Goal: Task Accomplishment & Management: Complete application form

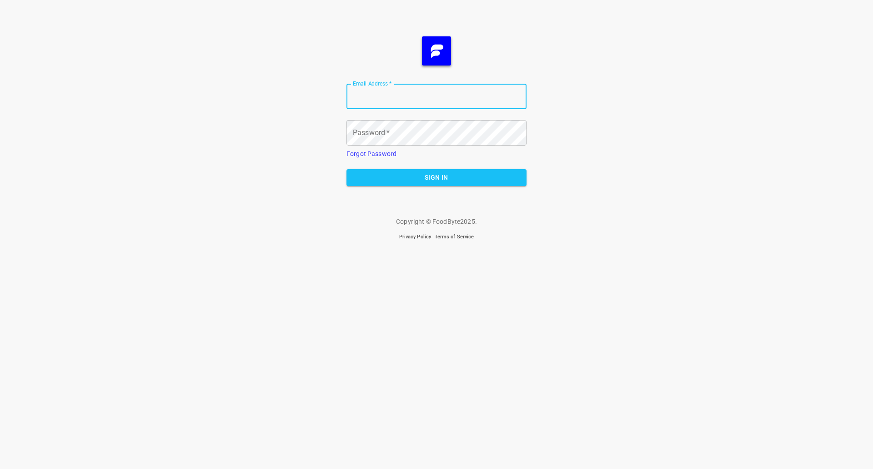
click at [448, 104] on input "Email Address   *" at bounding box center [437, 96] width 180 height 25
click at [483, 89] on input "Email Address   *" at bounding box center [437, 96] width 180 height 25
type input "[PERSON_NAME][EMAIL_ADDRESS][DOMAIN_NAME]"
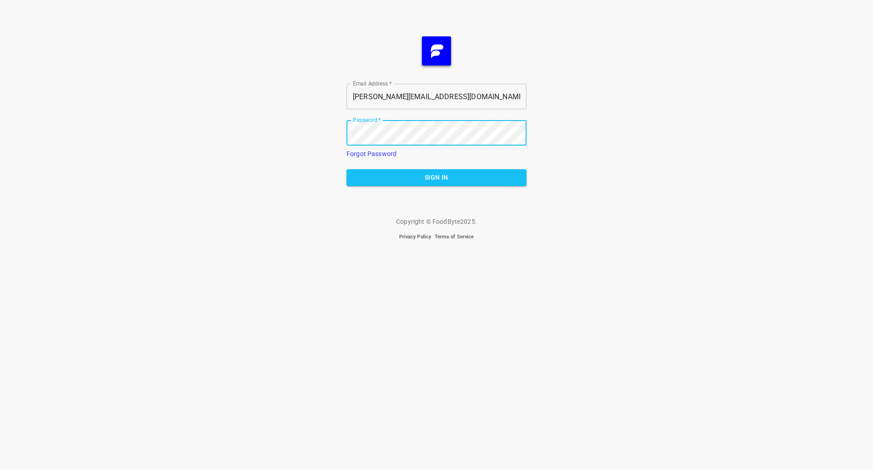
click at [347, 169] on button "Sign In" at bounding box center [437, 177] width 180 height 17
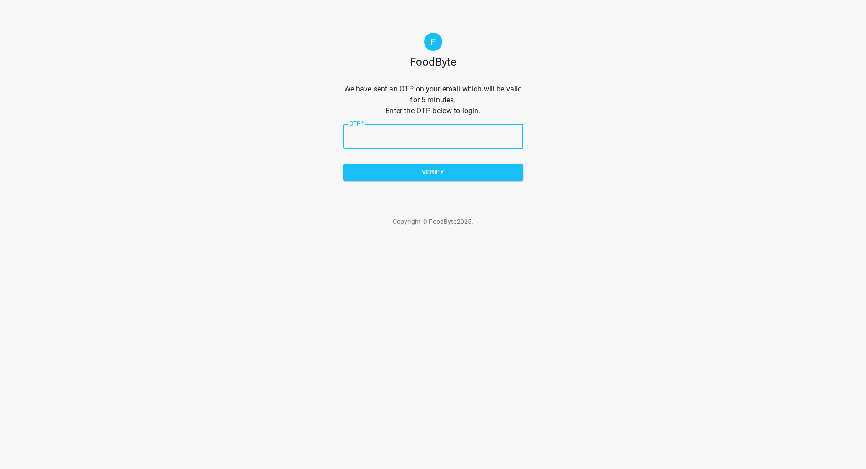
click at [451, 131] on input "OTP   *" at bounding box center [433, 136] width 180 height 25
type input "fec524"
click at [420, 180] on button "Verify" at bounding box center [433, 172] width 180 height 17
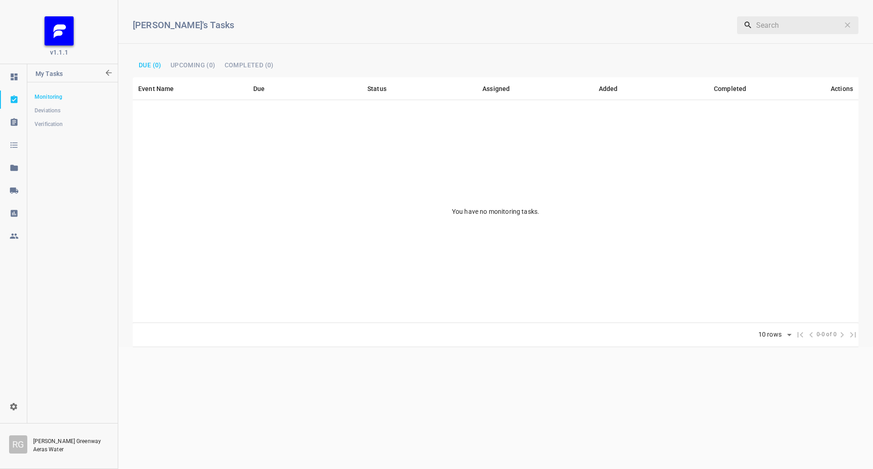
click at [17, 190] on icon at bounding box center [14, 190] width 9 height 9
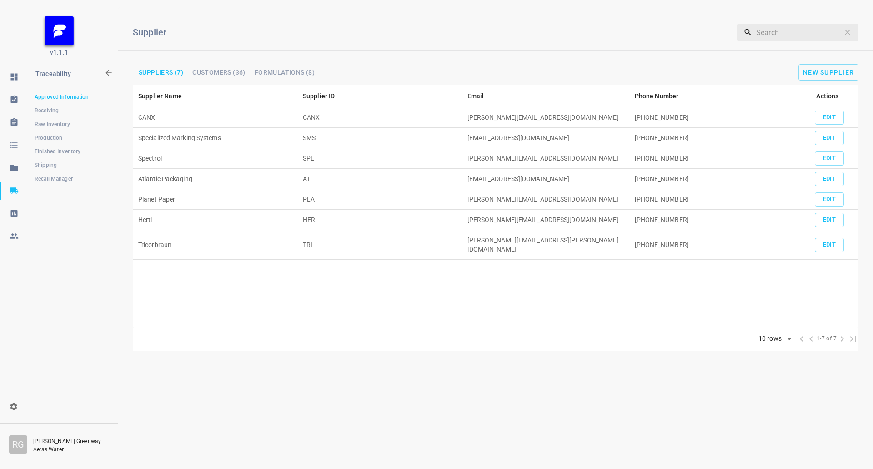
click at [59, 139] on span "Production" at bounding box center [72, 137] width 75 height 9
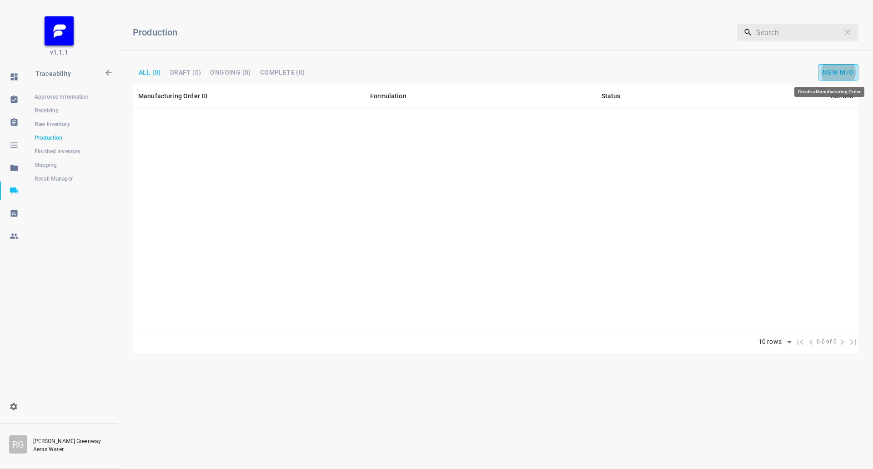
click at [847, 75] on span "New M/O" at bounding box center [838, 72] width 31 height 7
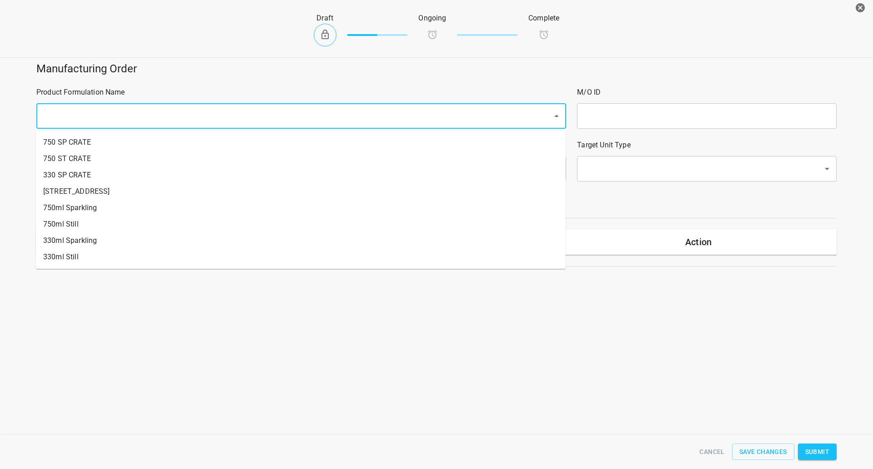
click at [138, 114] on input "text" at bounding box center [288, 115] width 496 height 17
drag, startPoint x: 72, startPoint y: 254, endPoint x: 136, endPoint y: 226, distance: 69.3
click at [72, 254] on li "330ml Still" at bounding box center [301, 257] width 530 height 16
type input "1"
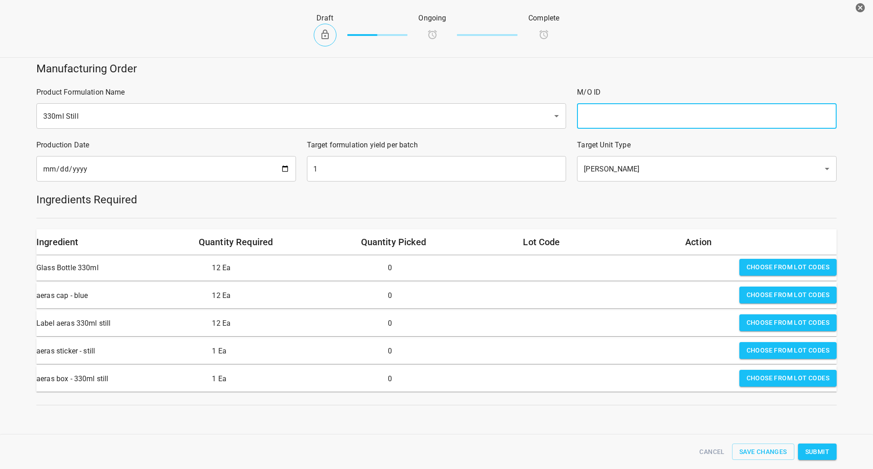
click at [613, 113] on input "text" at bounding box center [707, 115] width 260 height 25
type input "25241"
click at [280, 171] on input "[DATE]" at bounding box center [166, 168] width 260 height 25
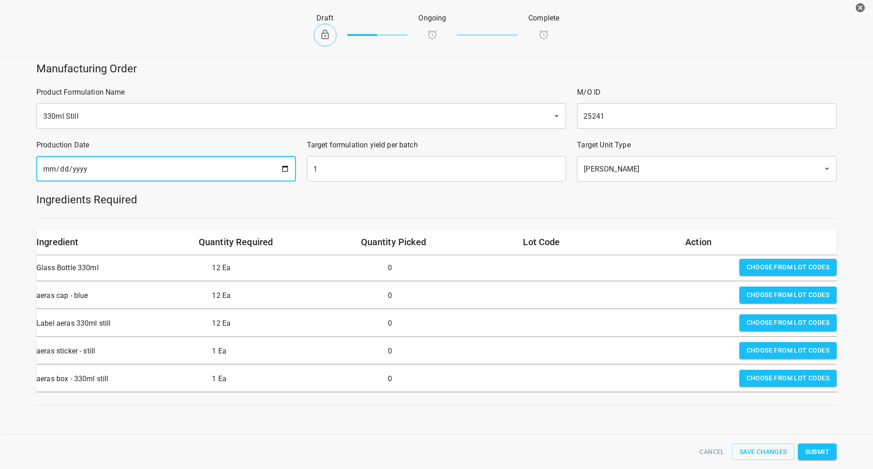
type input "[DATE]"
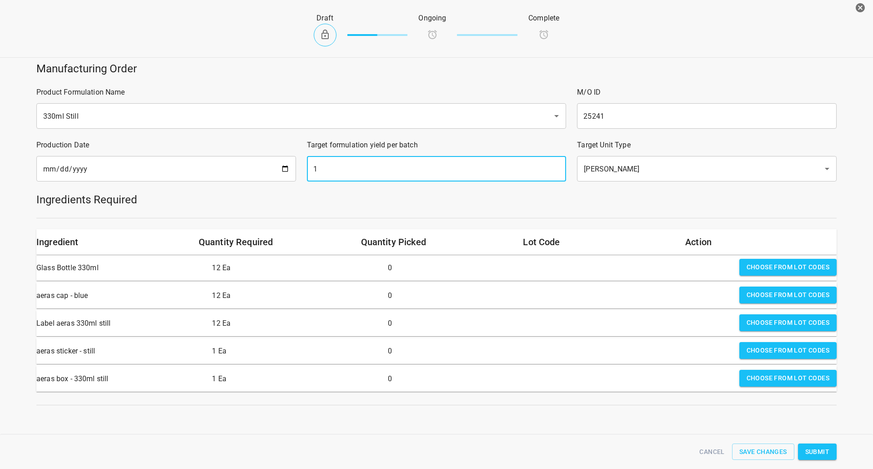
click at [381, 175] on input "1" at bounding box center [437, 168] width 260 height 25
type input "1638"
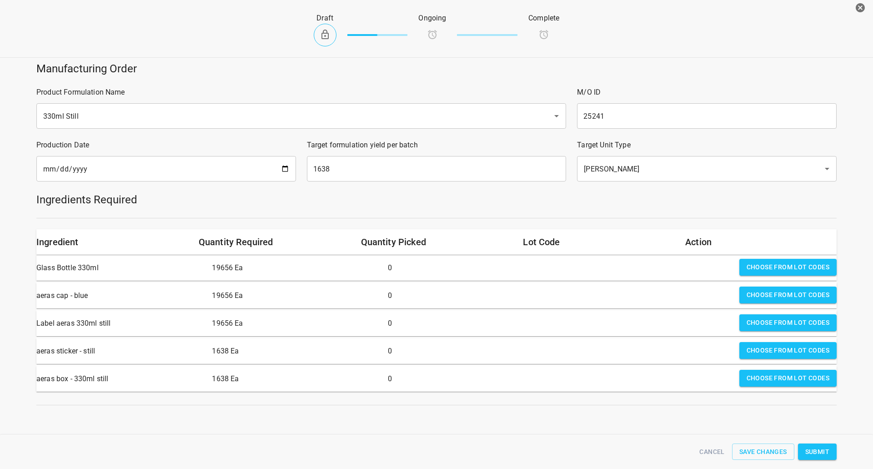
click at [666, 68] on h5 "Manufacturing Order" at bounding box center [436, 68] width 800 height 15
click at [657, 30] on div "Draft Ongoing Complete" at bounding box center [437, 30] width 888 height 56
click at [810, 259] on button "Choose from lot codes" at bounding box center [787, 267] width 97 height 17
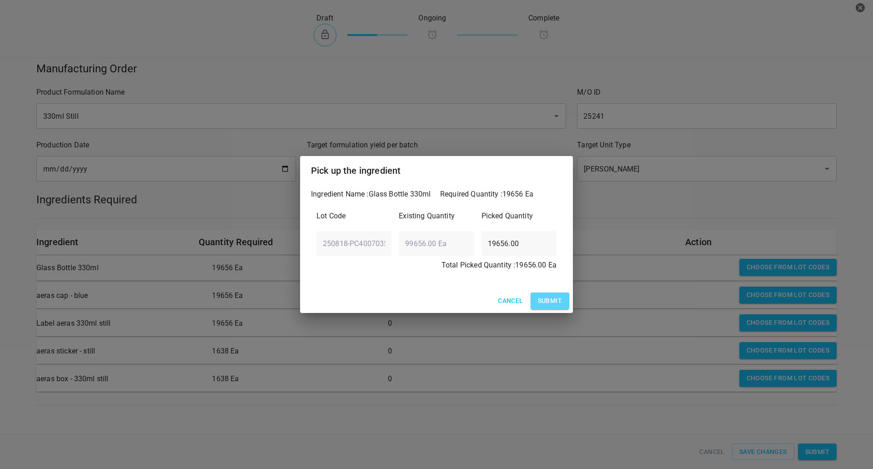
click at [558, 307] on span "Submit" at bounding box center [550, 300] width 24 height 11
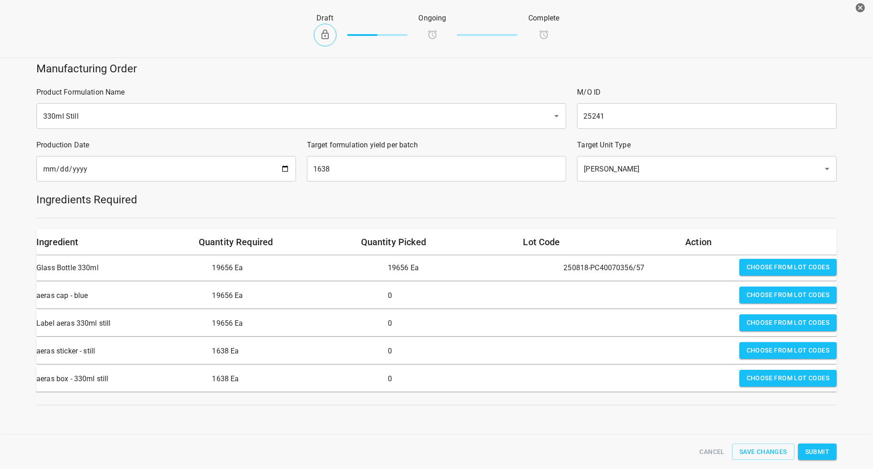
click at [747, 290] on span "Choose from lot codes" at bounding box center [788, 294] width 83 height 11
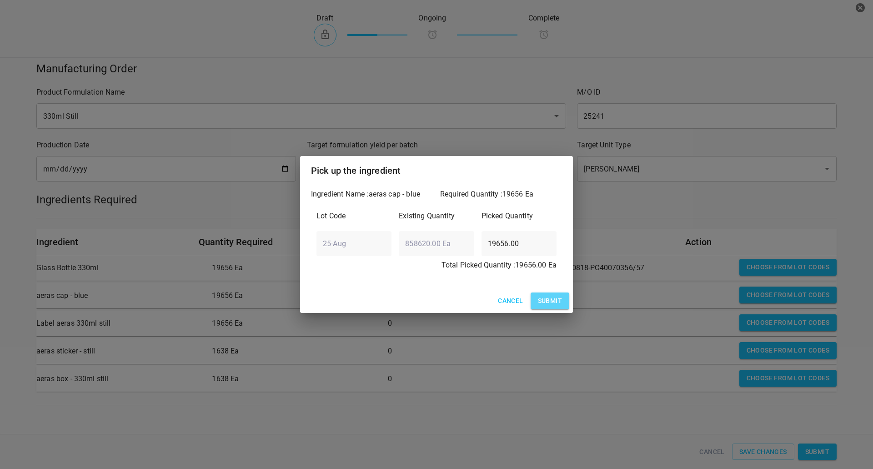
drag, startPoint x: 559, startPoint y: 304, endPoint x: 843, endPoint y: 330, distance: 285.4
click at [567, 304] on button "Submit" at bounding box center [550, 300] width 39 height 17
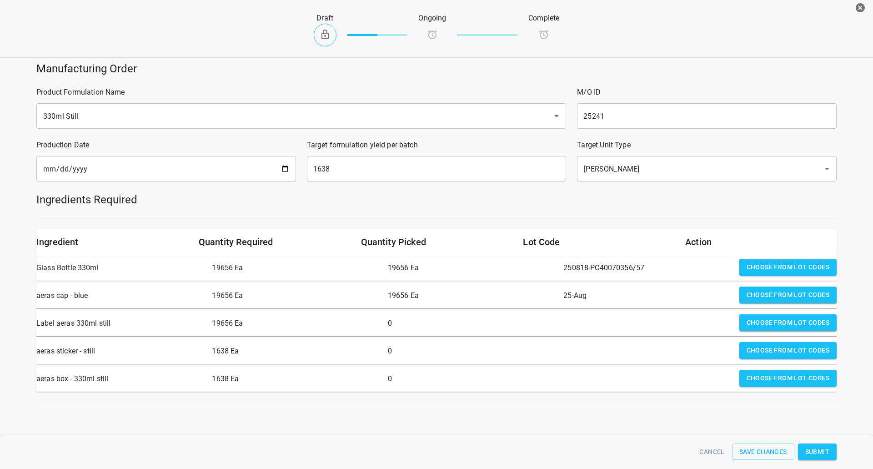
click at [781, 327] on span "Choose from lot codes" at bounding box center [788, 322] width 83 height 11
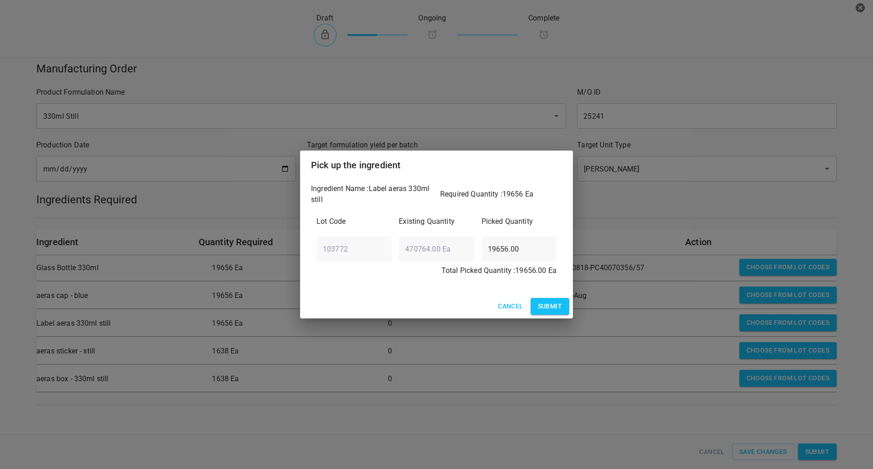
click at [553, 309] on span "Submit" at bounding box center [550, 306] width 24 height 11
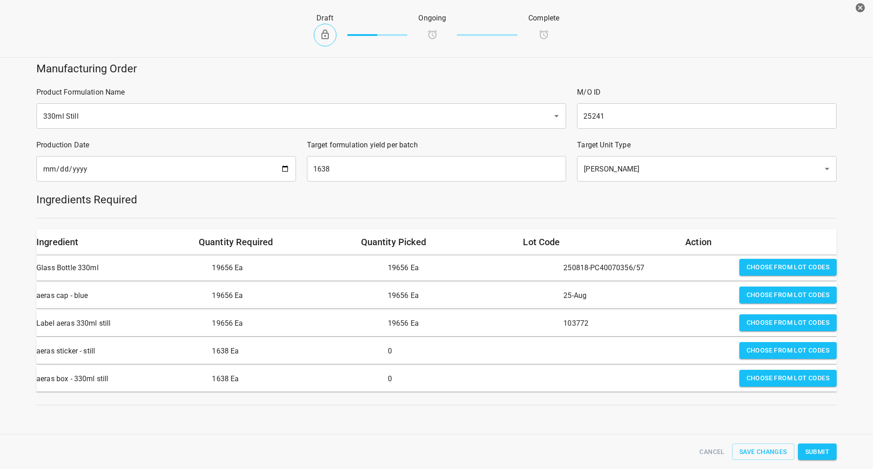
click at [739, 350] on button "Choose from lot codes" at bounding box center [787, 350] width 97 height 17
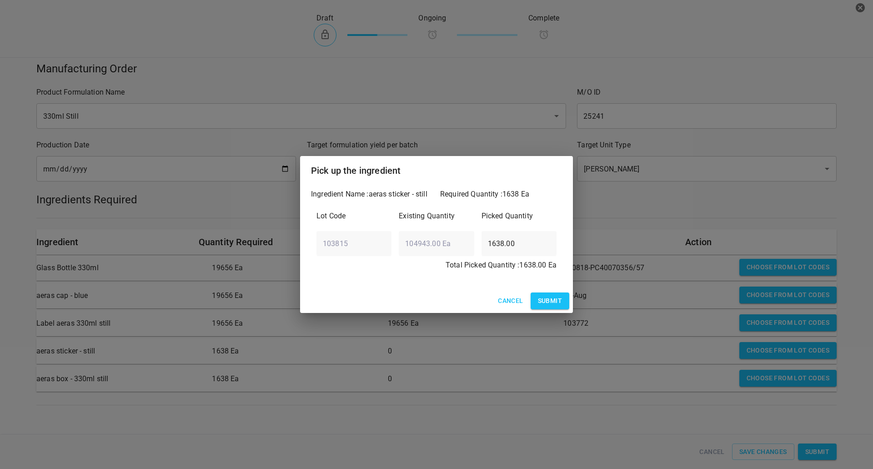
click at [547, 299] on span "Submit" at bounding box center [550, 300] width 24 height 11
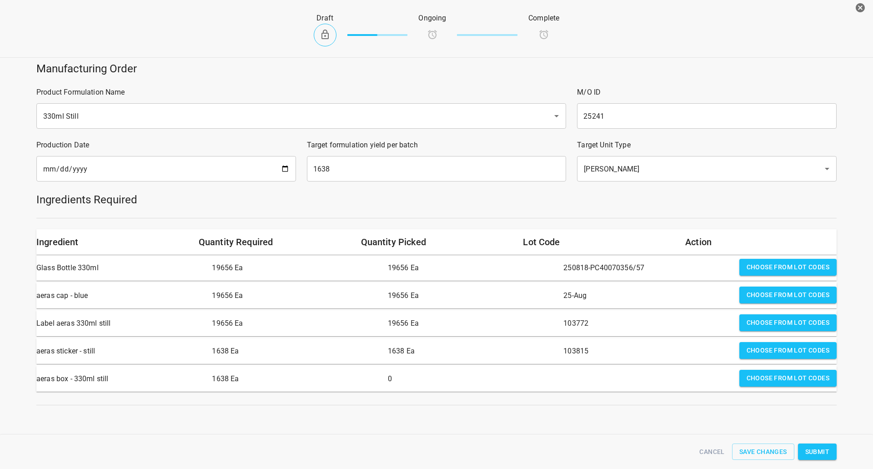
click at [774, 381] on span "Choose from lot codes" at bounding box center [788, 377] width 83 height 11
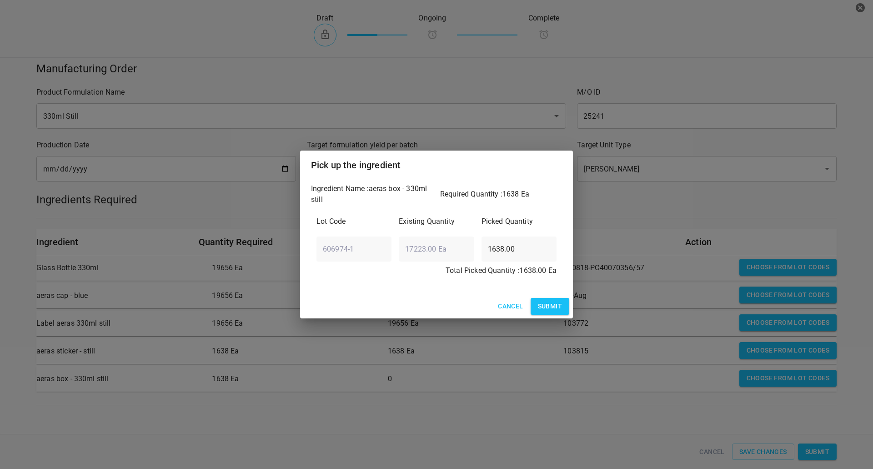
click at [560, 315] on div "Cancel Submit" at bounding box center [436, 306] width 273 height 24
click at [560, 308] on span "Submit" at bounding box center [550, 306] width 24 height 11
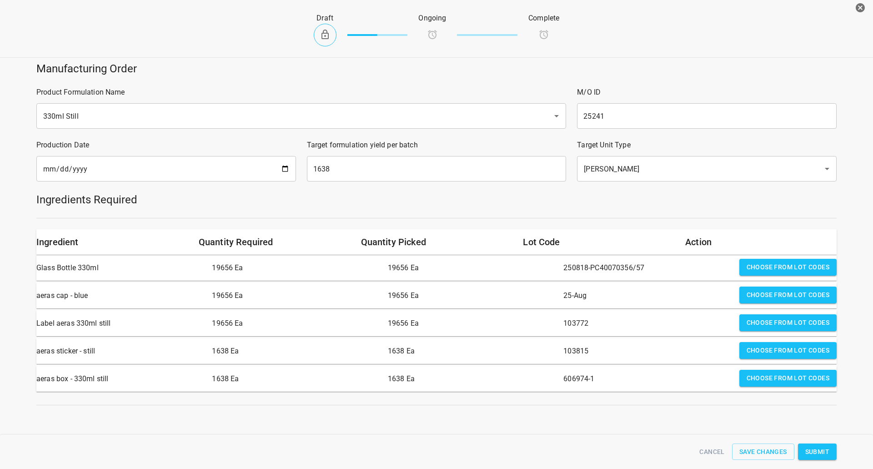
click at [827, 450] on span "Submit" at bounding box center [817, 451] width 24 height 11
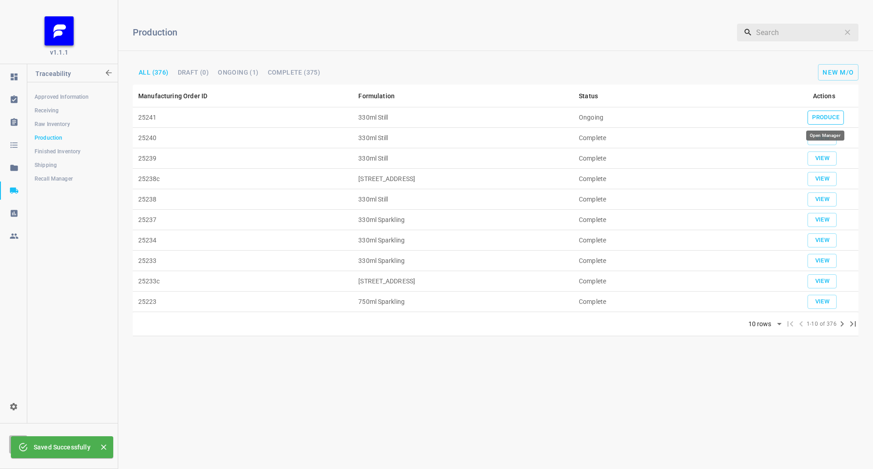
click at [830, 114] on span "Produce" at bounding box center [825, 117] width 27 height 10
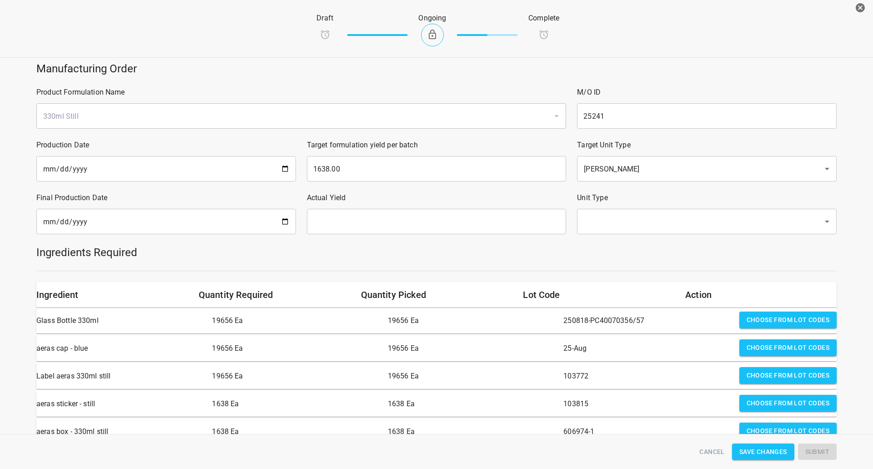
click at [187, 225] on input "date" at bounding box center [166, 221] width 260 height 25
click at [281, 218] on input "date" at bounding box center [166, 221] width 260 height 25
type input "[DATE]"
click at [341, 226] on input "text" at bounding box center [437, 221] width 260 height 25
type input "1638"
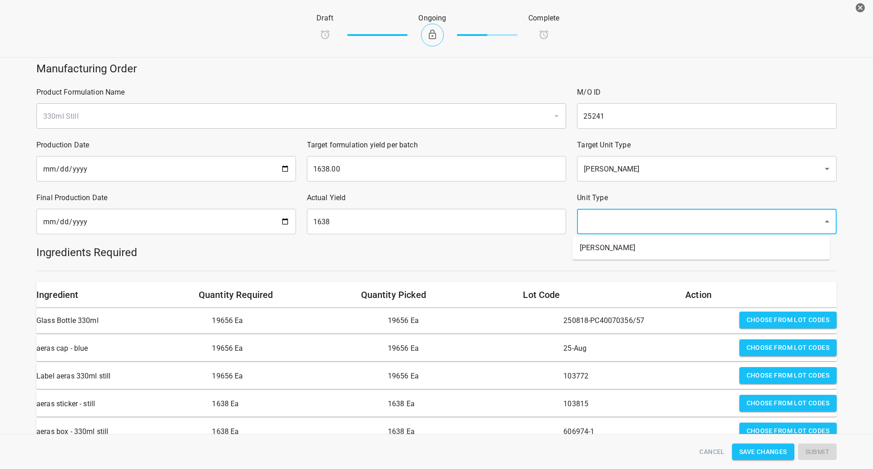
drag, startPoint x: 635, startPoint y: 223, endPoint x: 632, endPoint y: 231, distance: 8.5
click at [634, 225] on input "text" at bounding box center [694, 221] width 226 height 17
click at [621, 248] on li "[PERSON_NAME]" at bounding box center [701, 248] width 257 height 16
click at [592, 271] on div at bounding box center [436, 270] width 811 height 11
click at [701, 29] on div "Draft Ongoing Complete" at bounding box center [437, 30] width 888 height 56
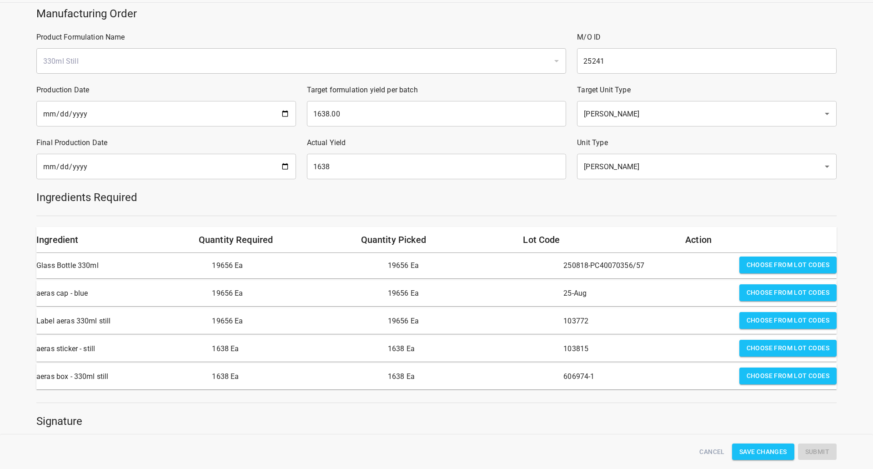
scroll to position [136, 0]
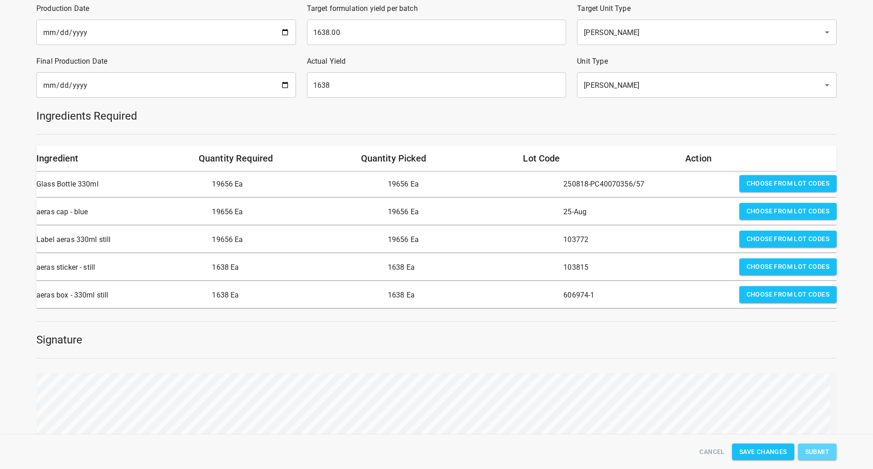
click at [821, 454] on span "Submit" at bounding box center [817, 451] width 24 height 11
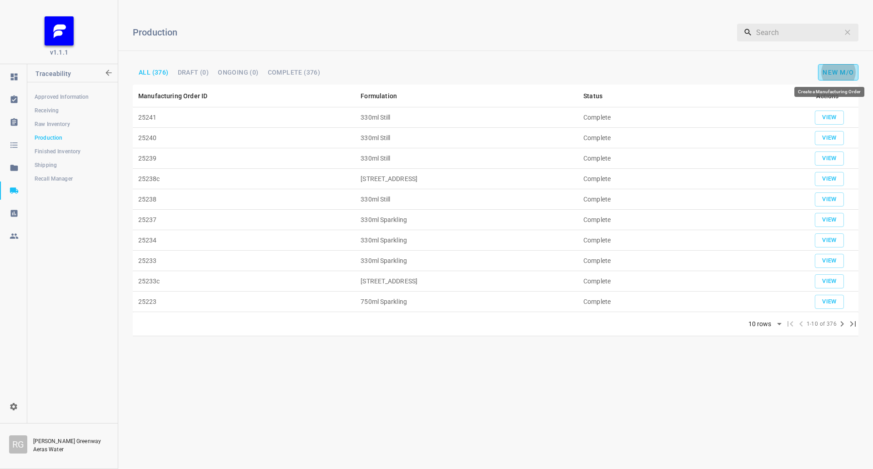
click at [845, 73] on span "New M/O" at bounding box center [838, 72] width 31 height 7
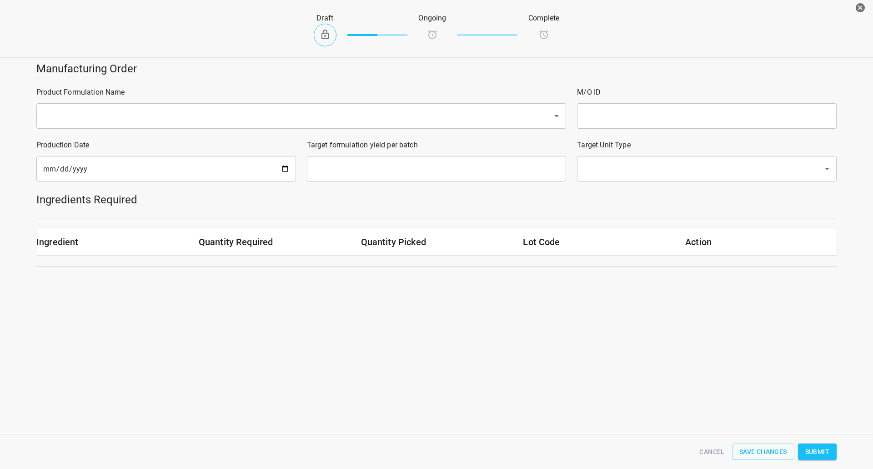
click at [126, 109] on input "text" at bounding box center [288, 115] width 496 height 17
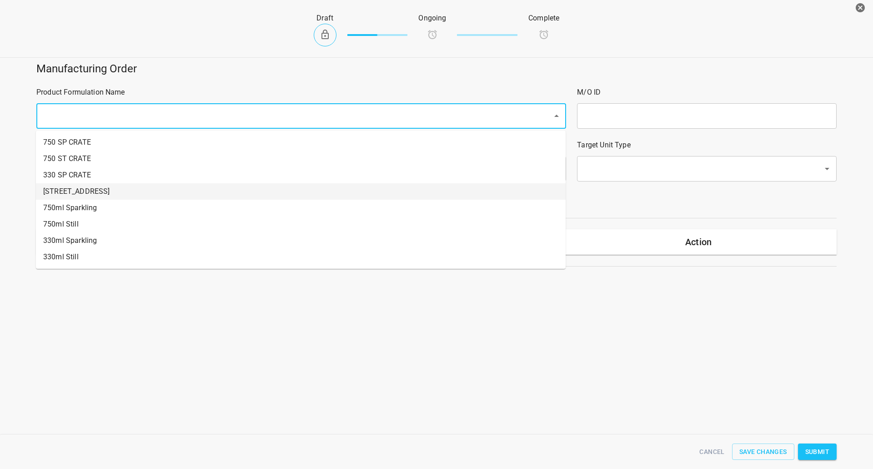
click at [101, 193] on li "[STREET_ADDRESS]" at bounding box center [301, 191] width 530 height 16
type input "1"
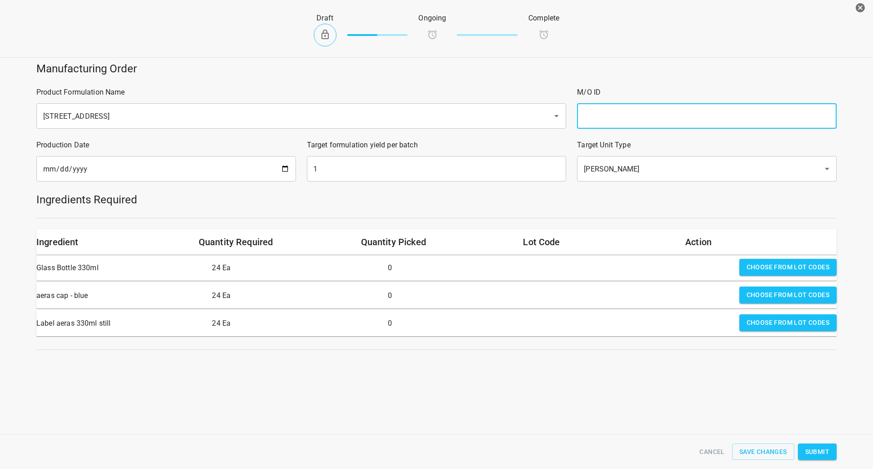
click at [609, 104] on input "text" at bounding box center [707, 115] width 260 height 25
type input "25241c"
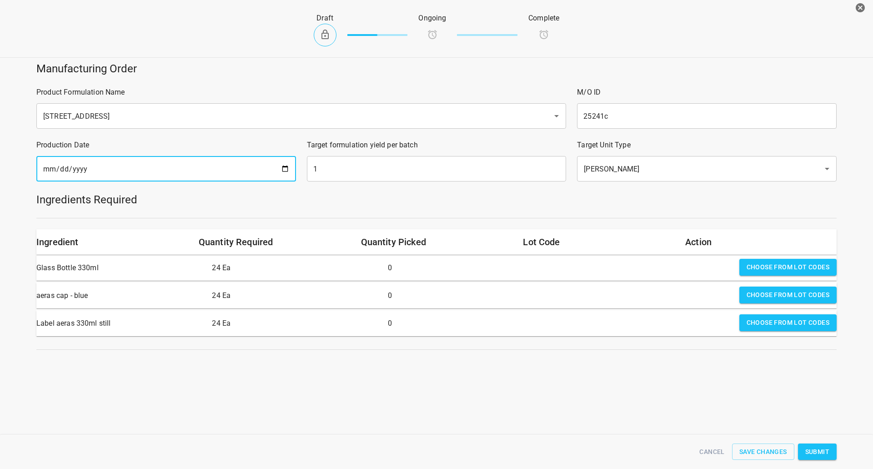
click at [287, 167] on input "[DATE]" at bounding box center [166, 168] width 260 height 25
type input "[DATE]"
click at [679, 38] on div "Draft Ongoing Complete" at bounding box center [437, 30] width 888 height 56
click at [468, 166] on input "1" at bounding box center [437, 168] width 260 height 25
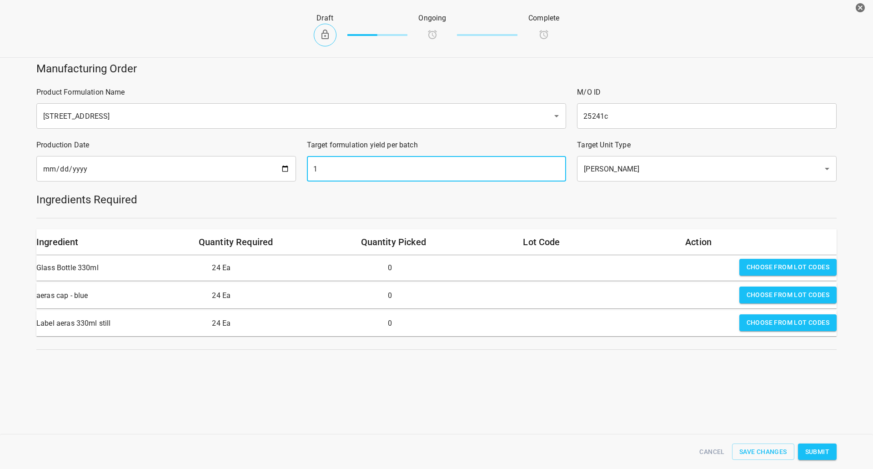
click at [468, 166] on input "1" at bounding box center [437, 168] width 260 height 25
type input "86"
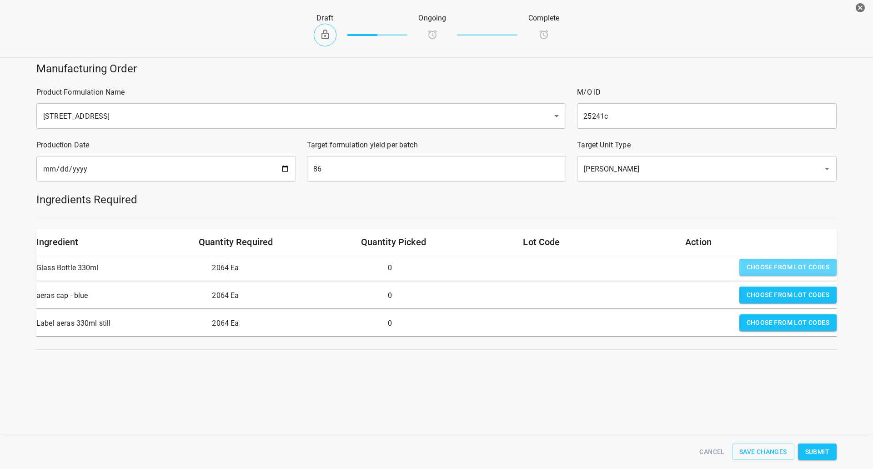
click at [784, 267] on span "Choose from lot codes" at bounding box center [788, 266] width 83 height 11
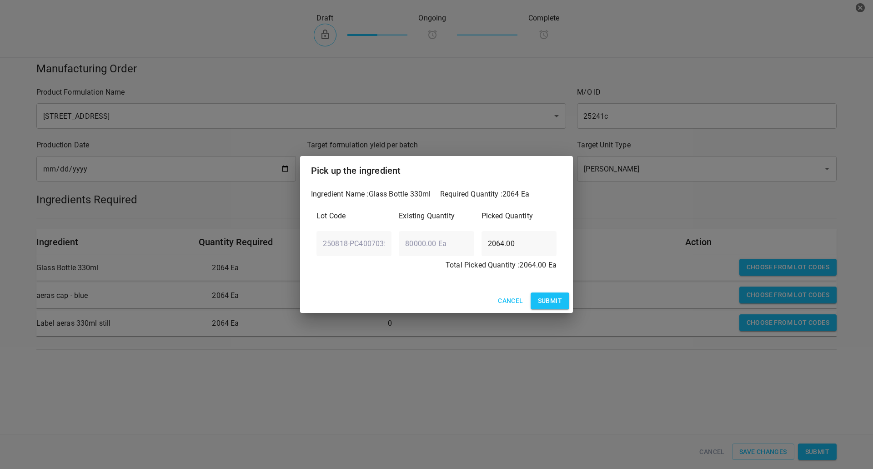
drag, startPoint x: 550, startPoint y: 307, endPoint x: 801, endPoint y: 280, distance: 252.9
click at [551, 307] on span "Submit" at bounding box center [550, 300] width 24 height 11
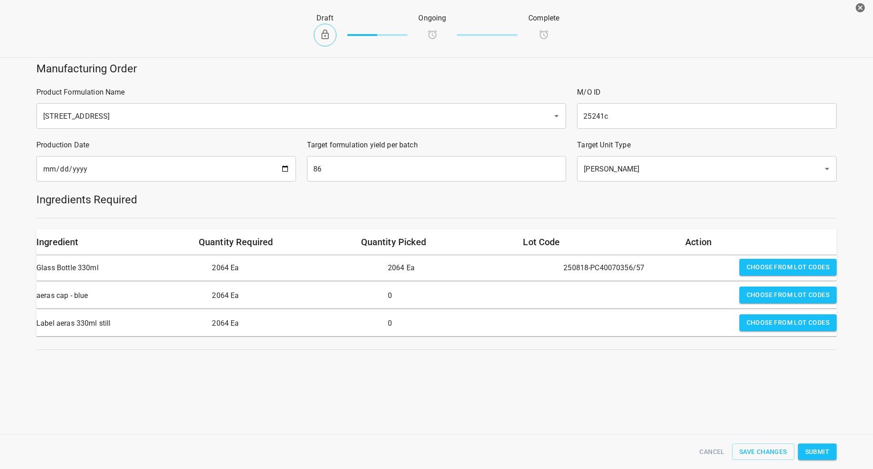
click at [789, 299] on span "Choose from lot codes" at bounding box center [788, 294] width 83 height 11
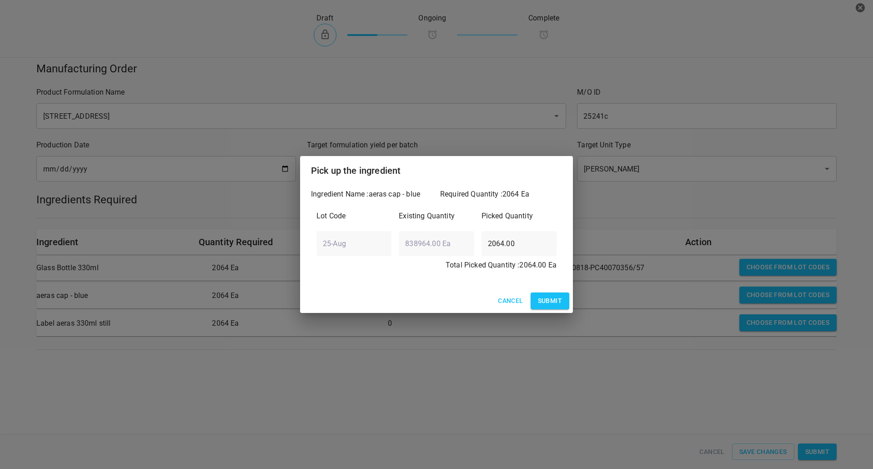
click at [549, 297] on span "Submit" at bounding box center [550, 300] width 24 height 11
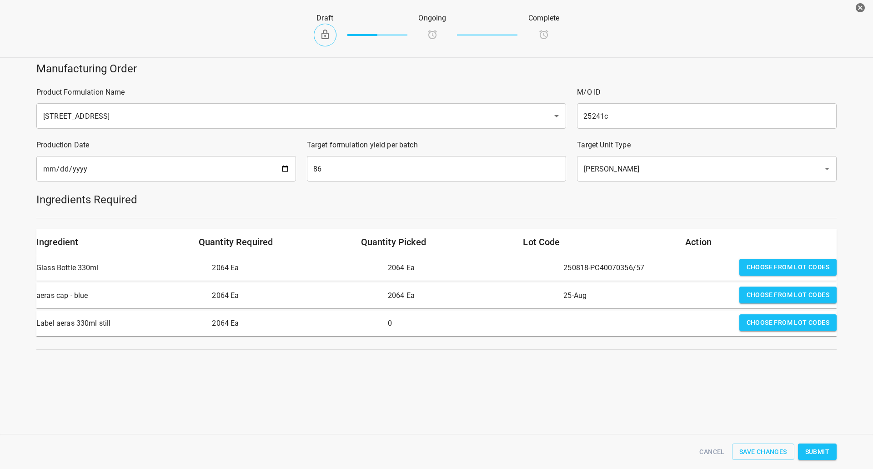
click at [769, 315] on button "Choose from lot codes" at bounding box center [787, 322] width 97 height 17
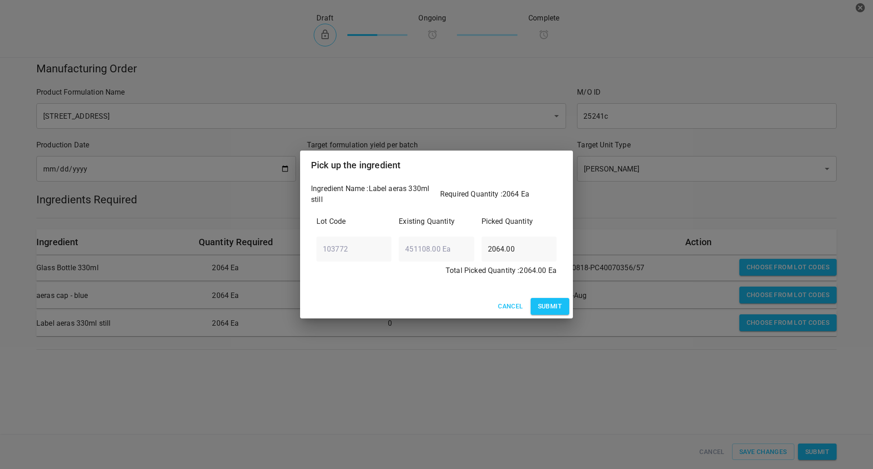
click at [557, 312] on button "Submit" at bounding box center [550, 306] width 39 height 17
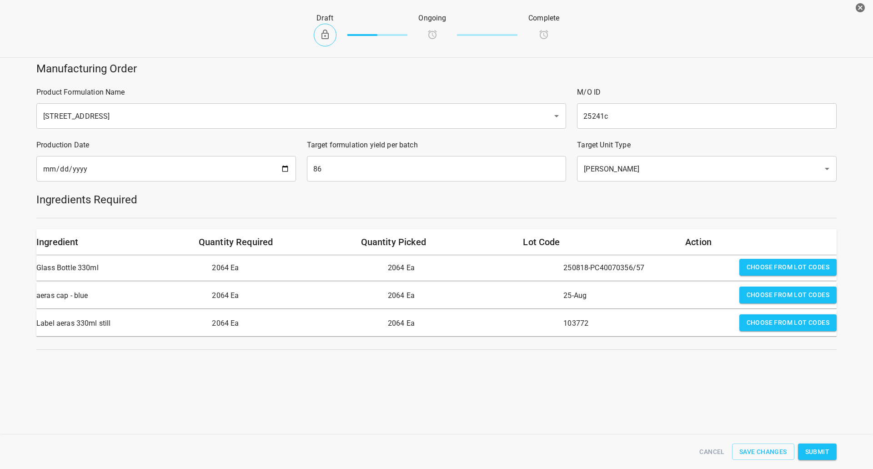
click at [832, 446] on button "Submit" at bounding box center [817, 451] width 39 height 17
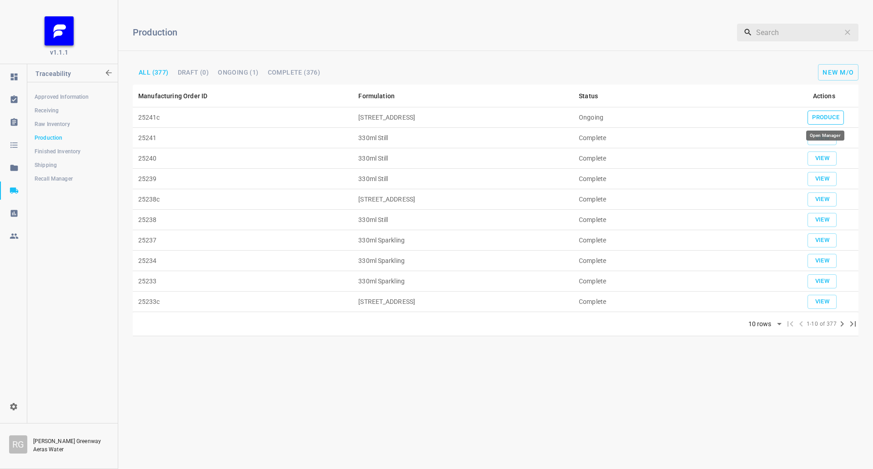
click at [828, 119] on span "Produce" at bounding box center [825, 117] width 27 height 10
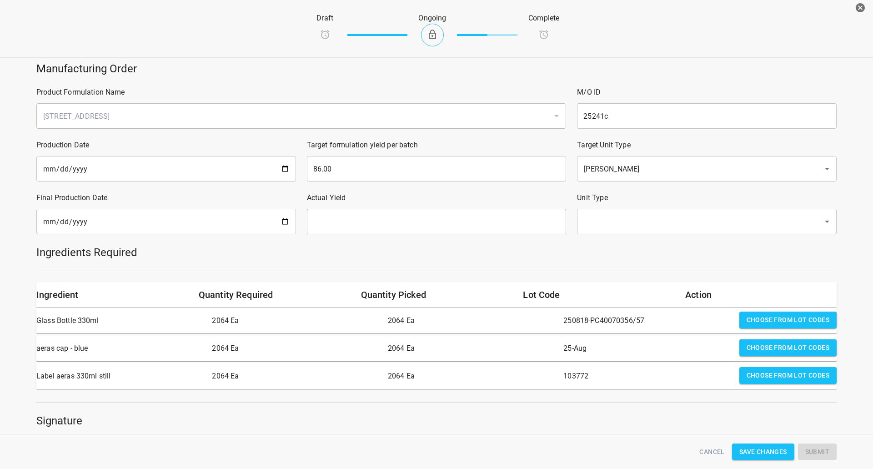
click at [131, 231] on input "date" at bounding box center [166, 221] width 260 height 25
click at [280, 227] on input "date" at bounding box center [166, 221] width 260 height 25
click at [287, 220] on input "date" at bounding box center [166, 221] width 260 height 25
type input "[DATE]"
drag, startPoint x: 321, startPoint y: 224, endPoint x: 327, endPoint y: 227, distance: 6.7
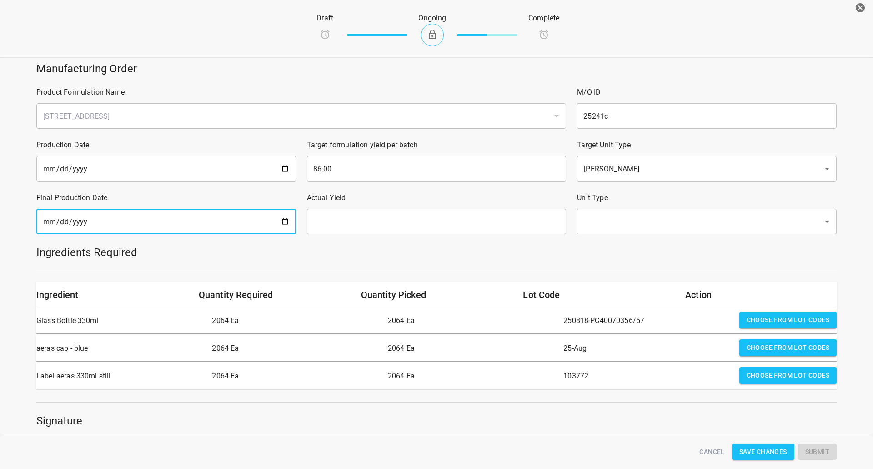
click at [322, 225] on input "text" at bounding box center [437, 221] width 260 height 25
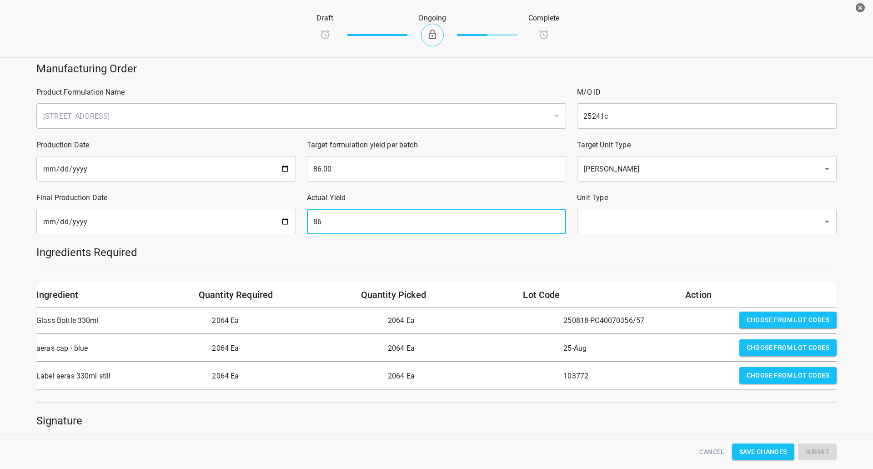
type input "86"
click at [623, 226] on input "text" at bounding box center [694, 221] width 226 height 17
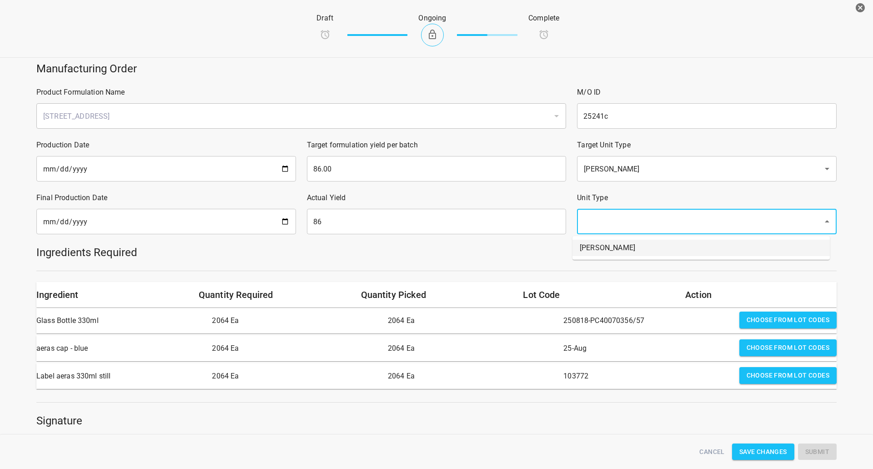
click at [619, 254] on li "[PERSON_NAME]" at bounding box center [701, 248] width 257 height 16
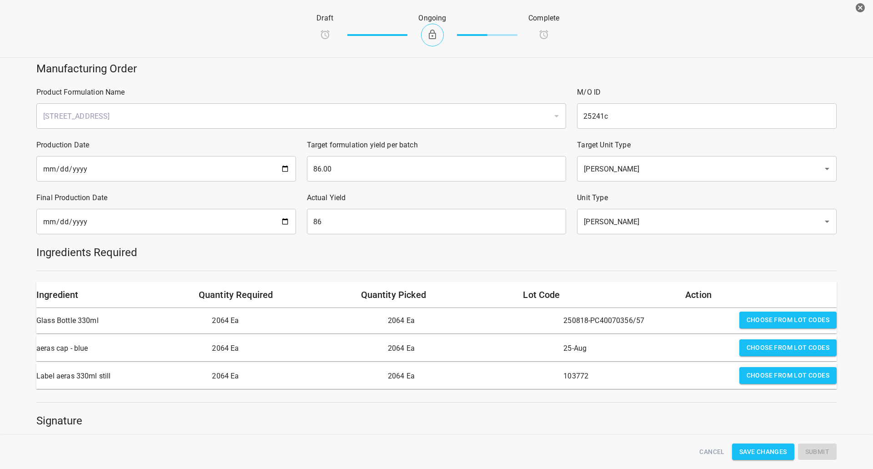
click at [607, 275] on div at bounding box center [436, 270] width 811 height 11
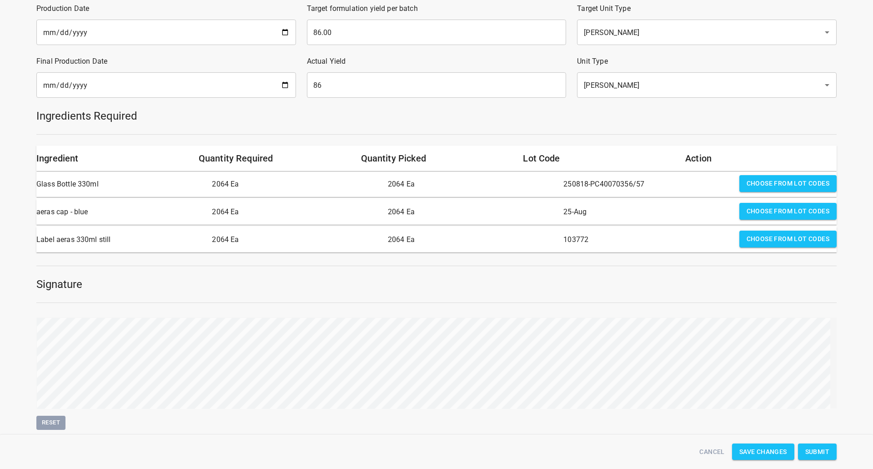
click at [814, 445] on button "Submit" at bounding box center [817, 451] width 39 height 17
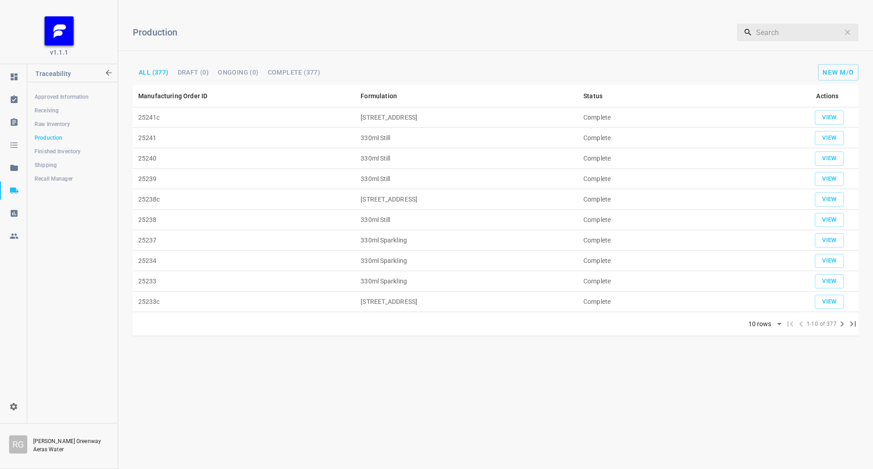
click at [54, 110] on span "Receiving" at bounding box center [72, 110] width 75 height 9
